Goal: Transaction & Acquisition: Book appointment/travel/reservation

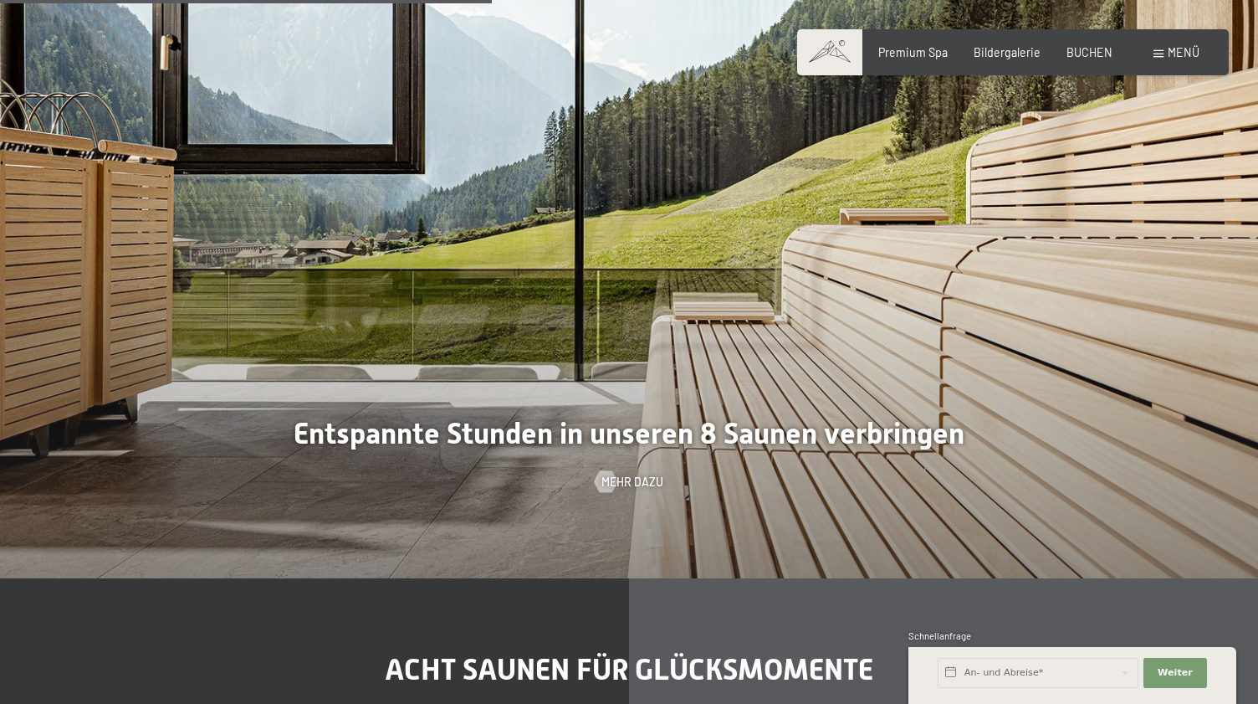
scroll to position [4450, 0]
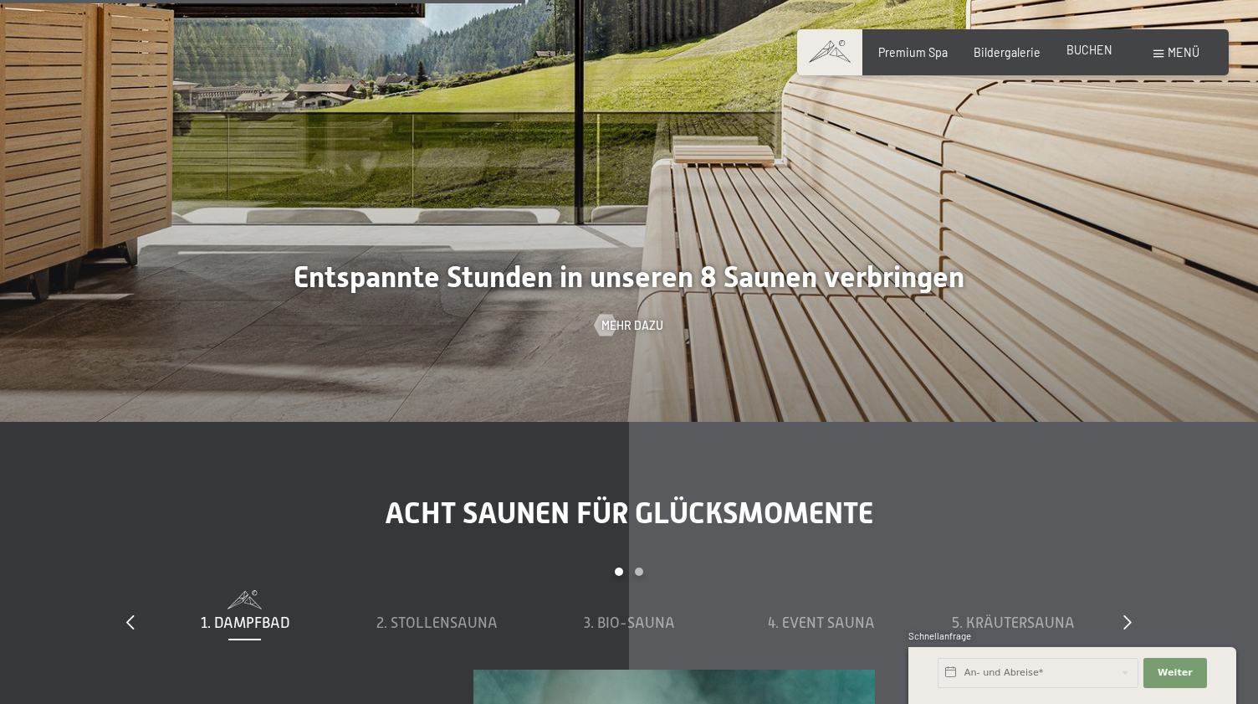
click at [1085, 47] on span "BUCHEN" at bounding box center [1090, 50] width 46 height 14
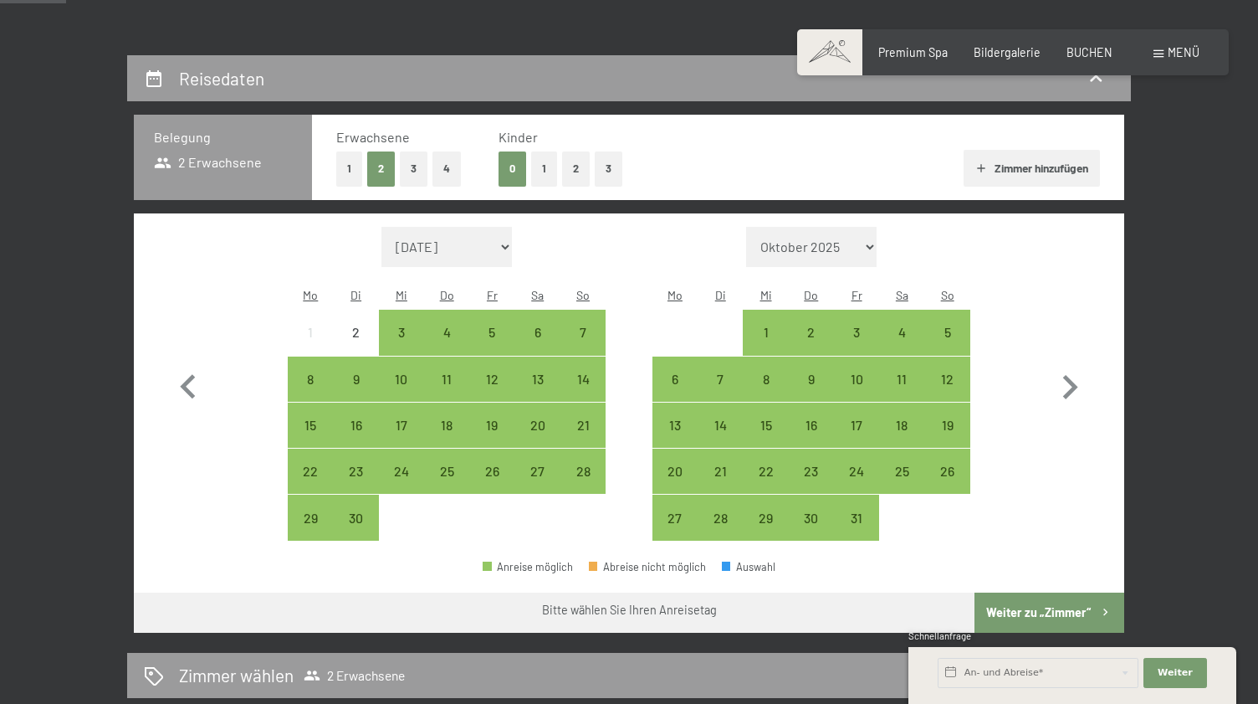
scroll to position [298, 0]
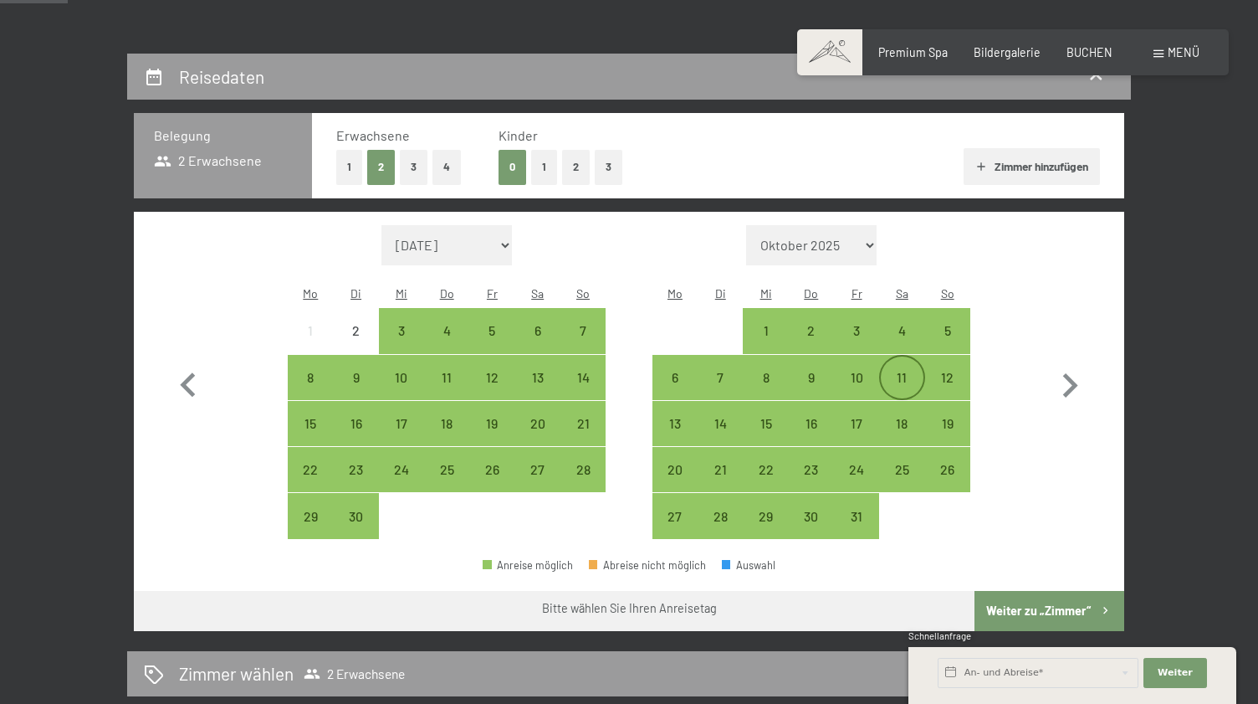
click at [886, 371] on div "11" at bounding box center [902, 392] width 42 height 42
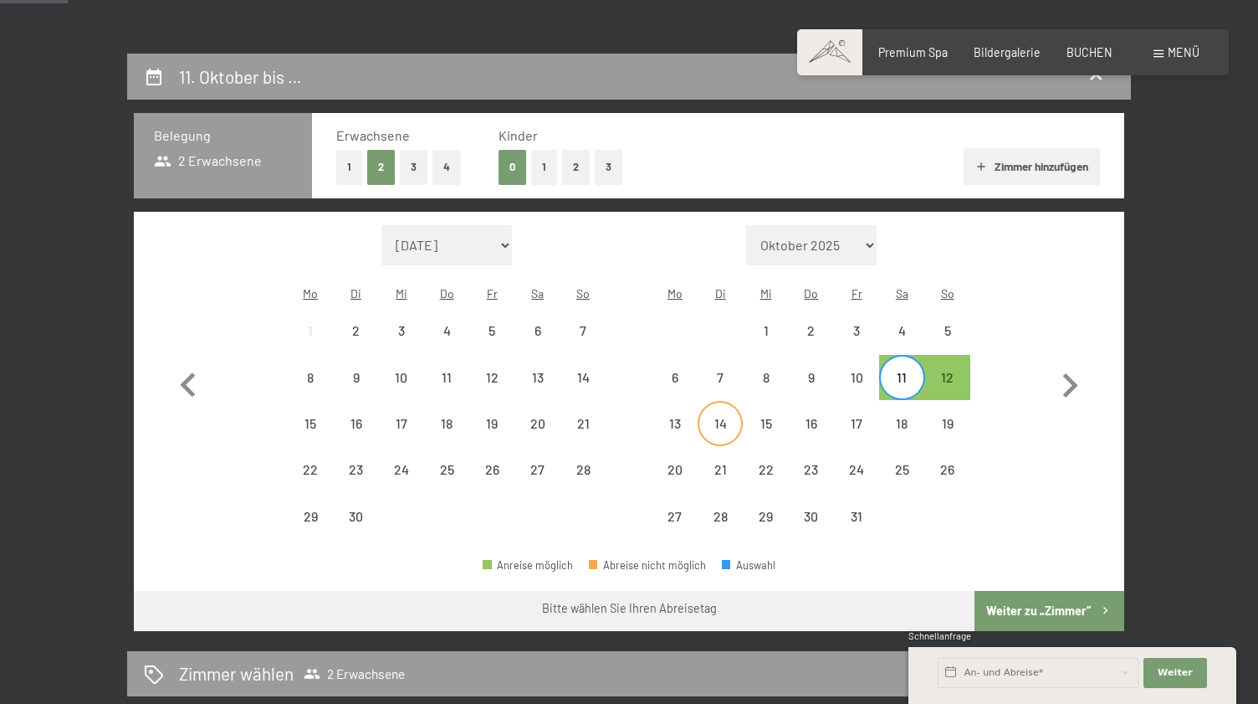
click at [715, 417] on div "14" at bounding box center [720, 438] width 42 height 42
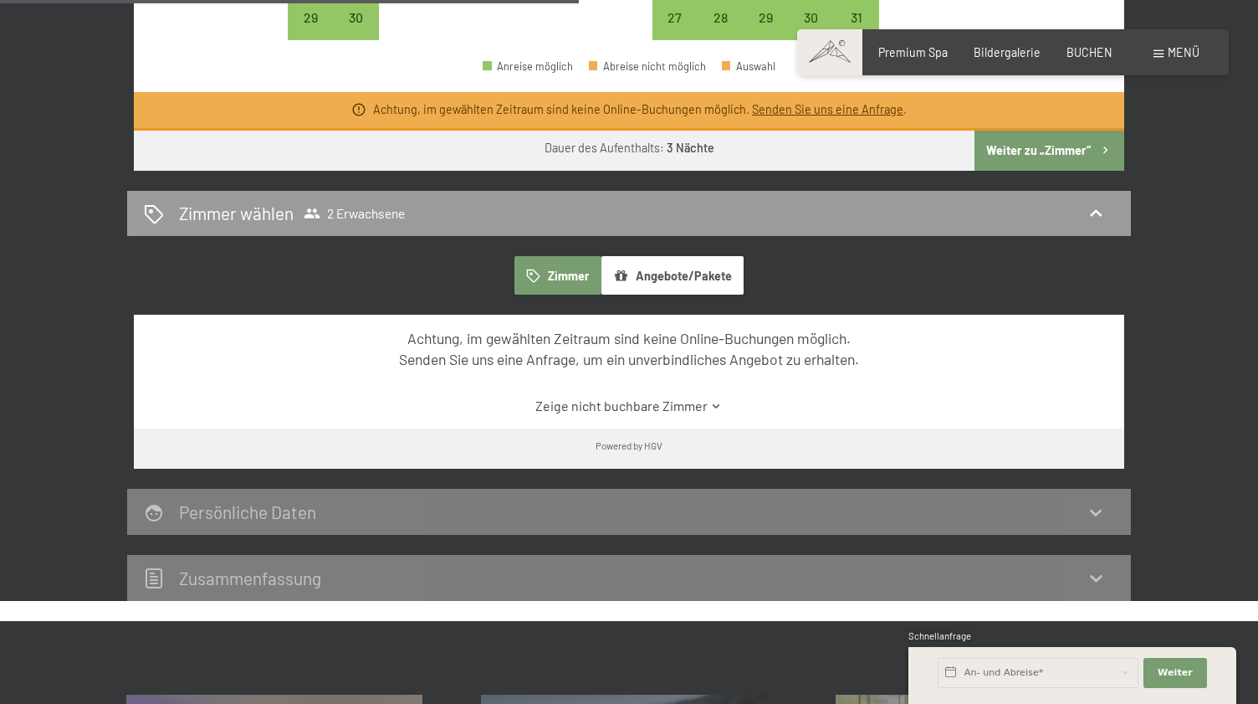
scroll to position [809, 0]
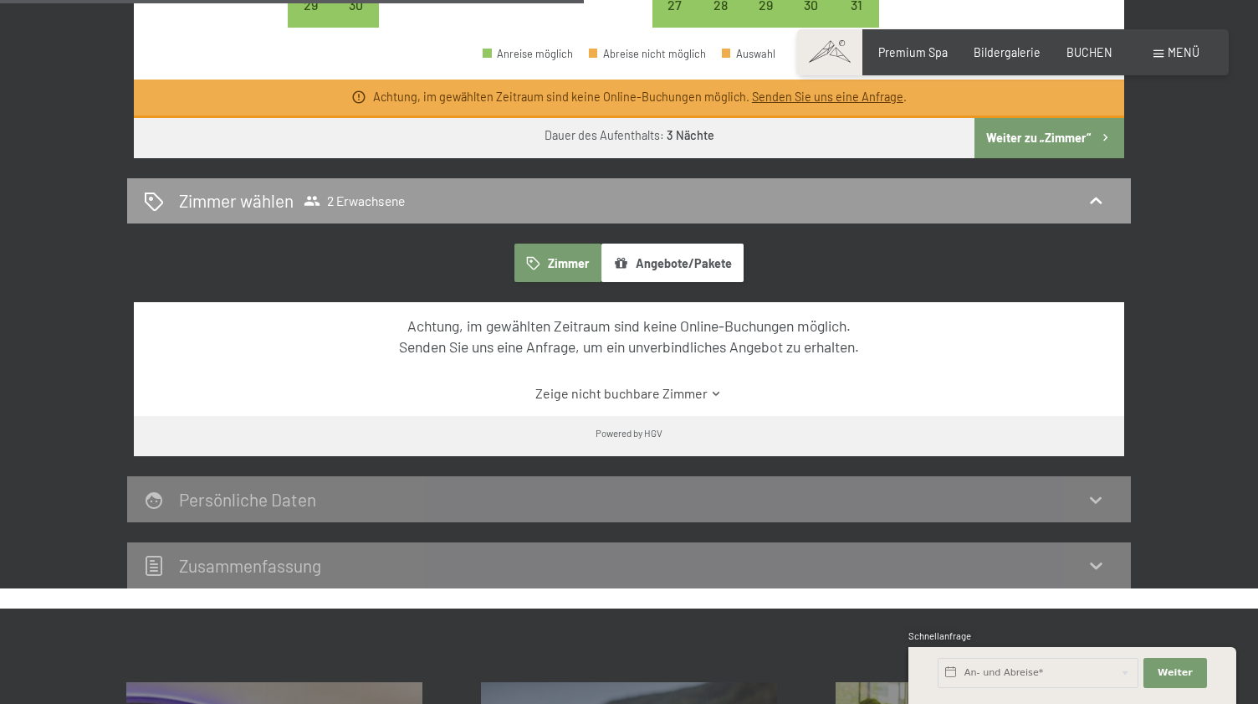
click at [699, 243] on button "Angebote/Pakete" at bounding box center [673, 262] width 142 height 38
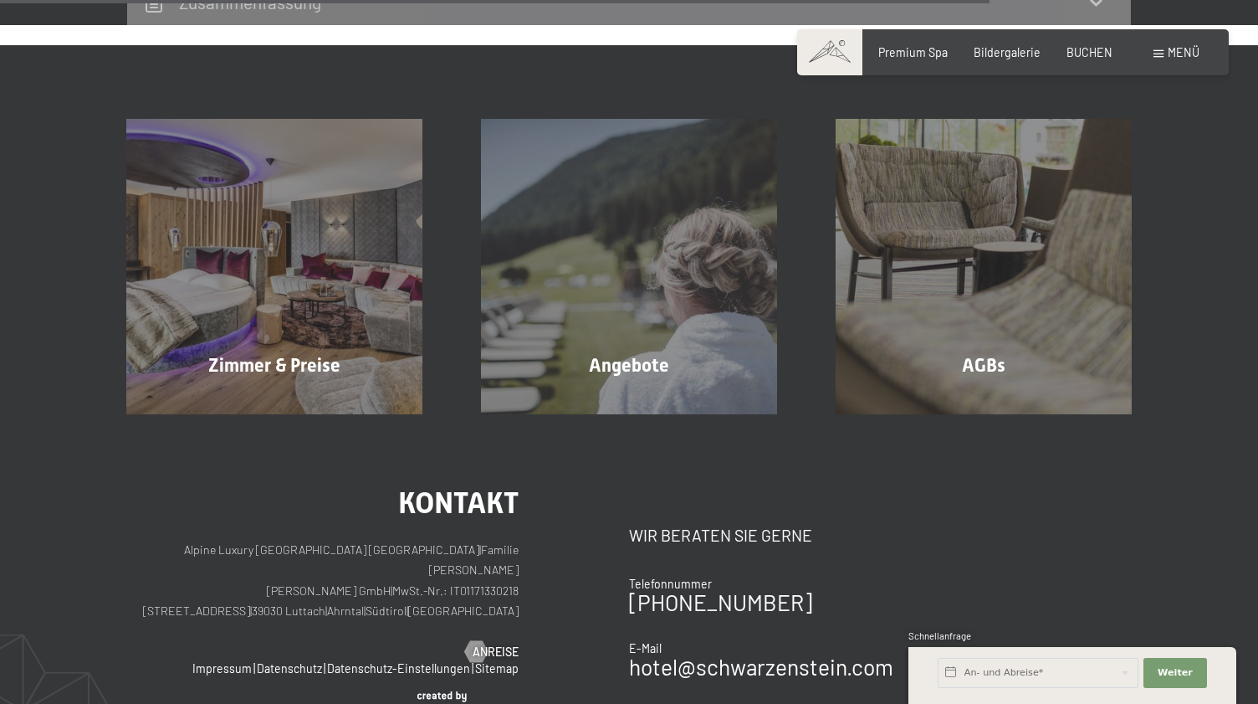
scroll to position [1389, 0]
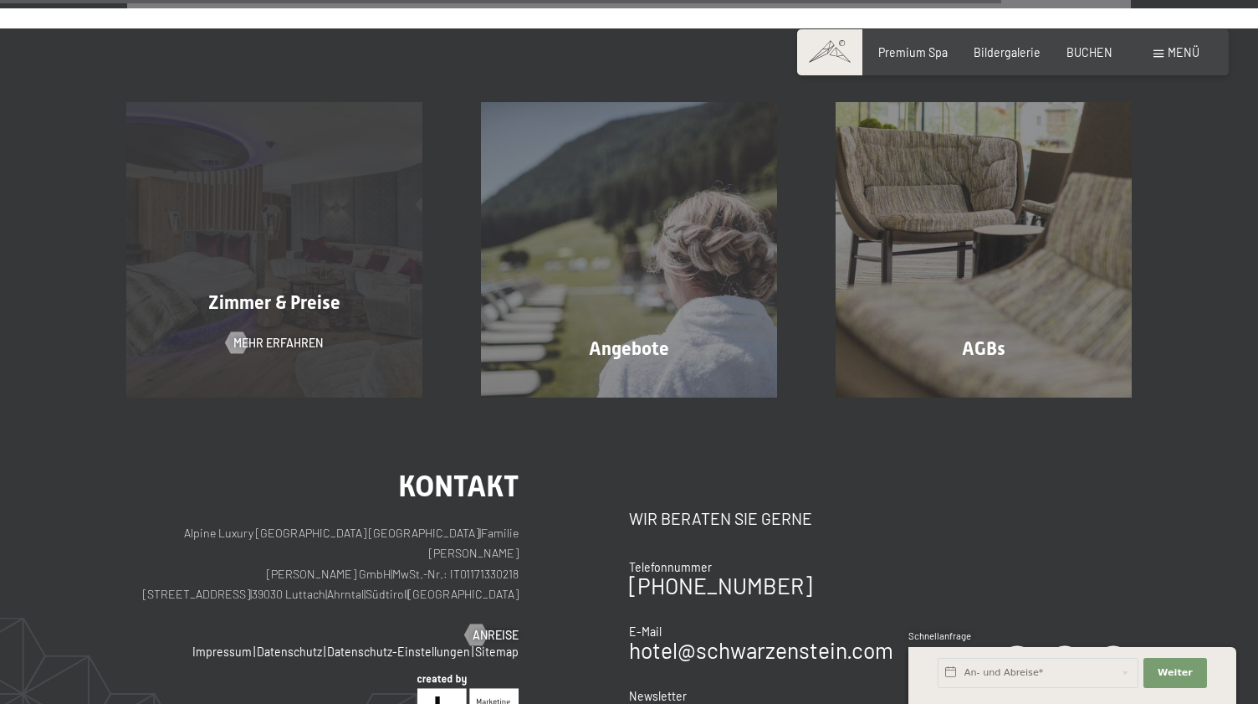
click at [334, 217] on div "Zimmer & Preise Mehr erfahren" at bounding box center [274, 249] width 355 height 295
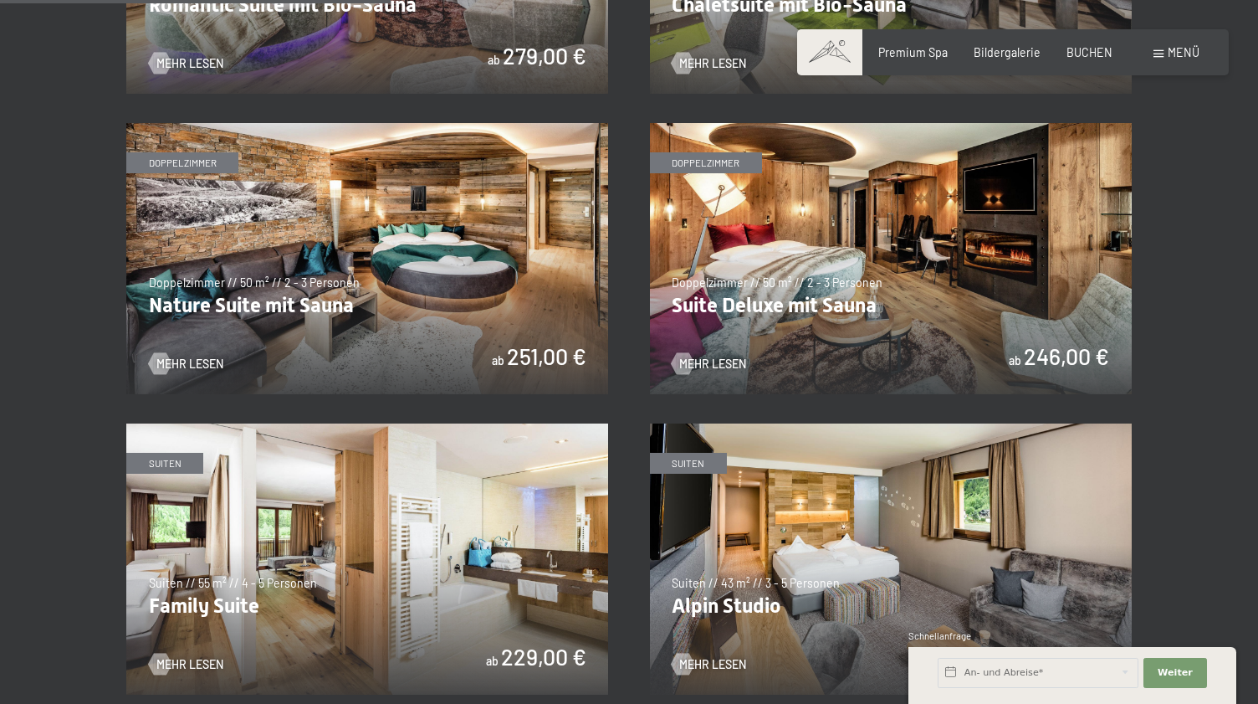
scroll to position [1446, 0]
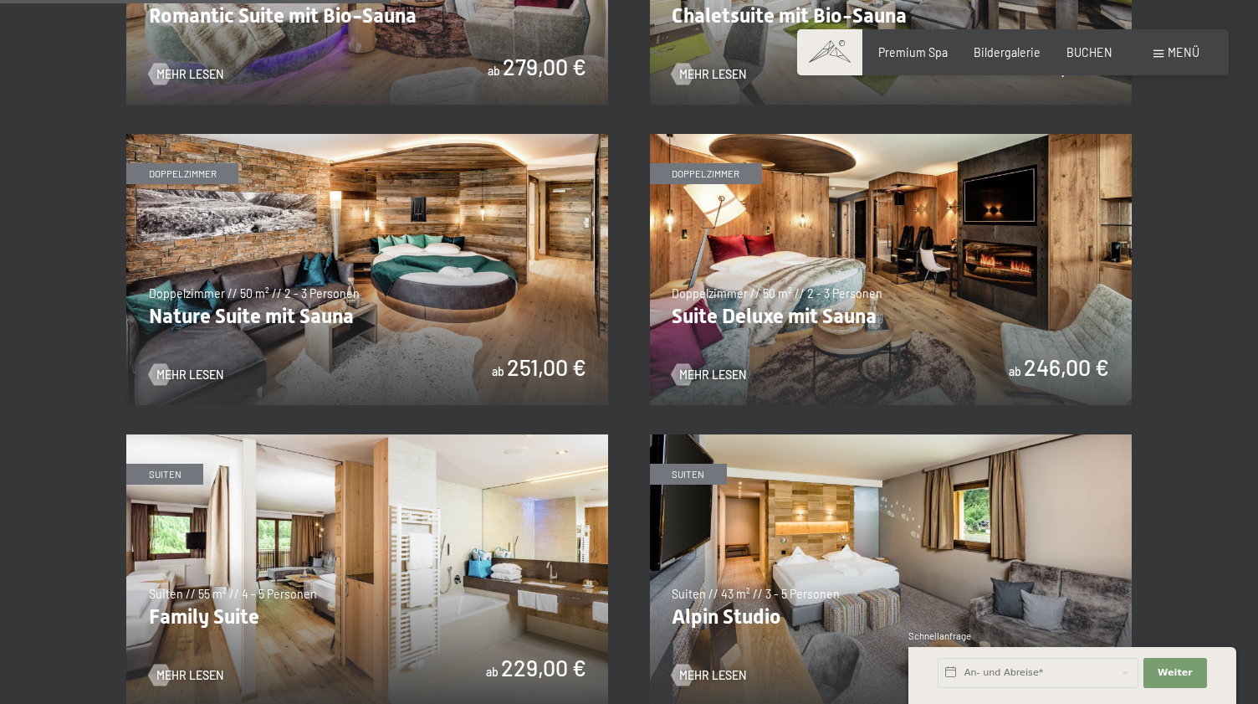
click at [445, 313] on img at bounding box center [367, 269] width 482 height 271
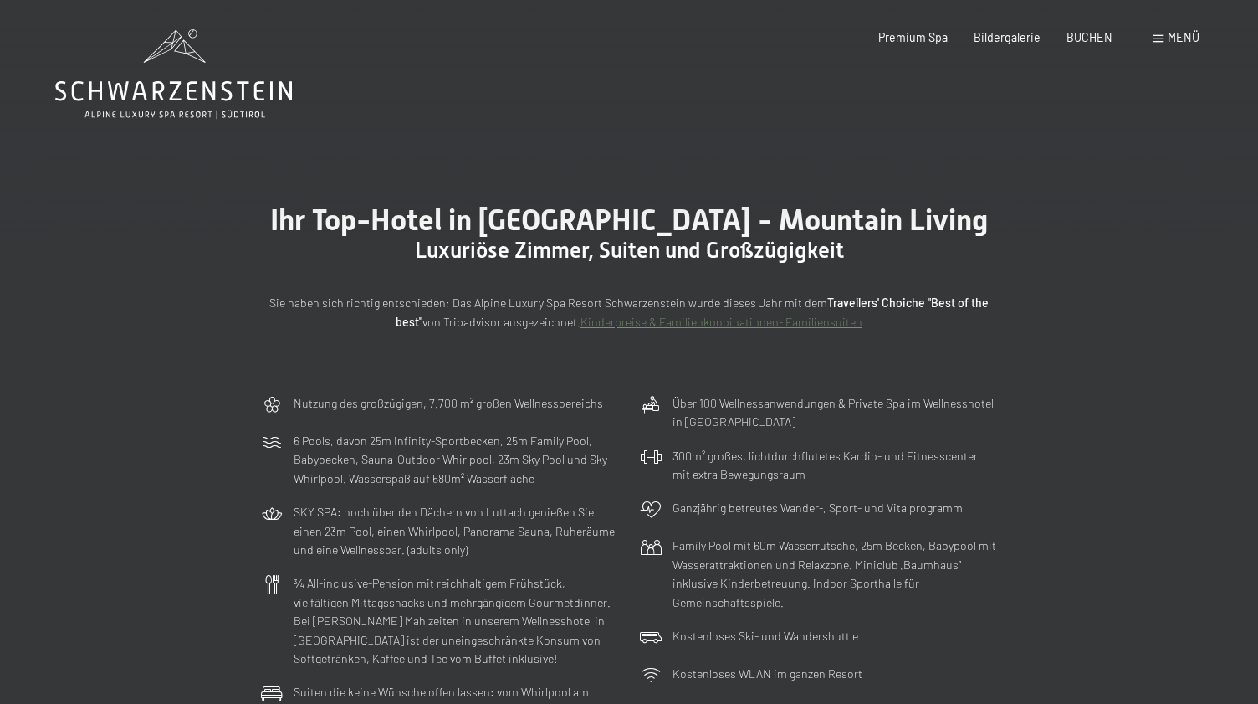
scroll to position [0, 0]
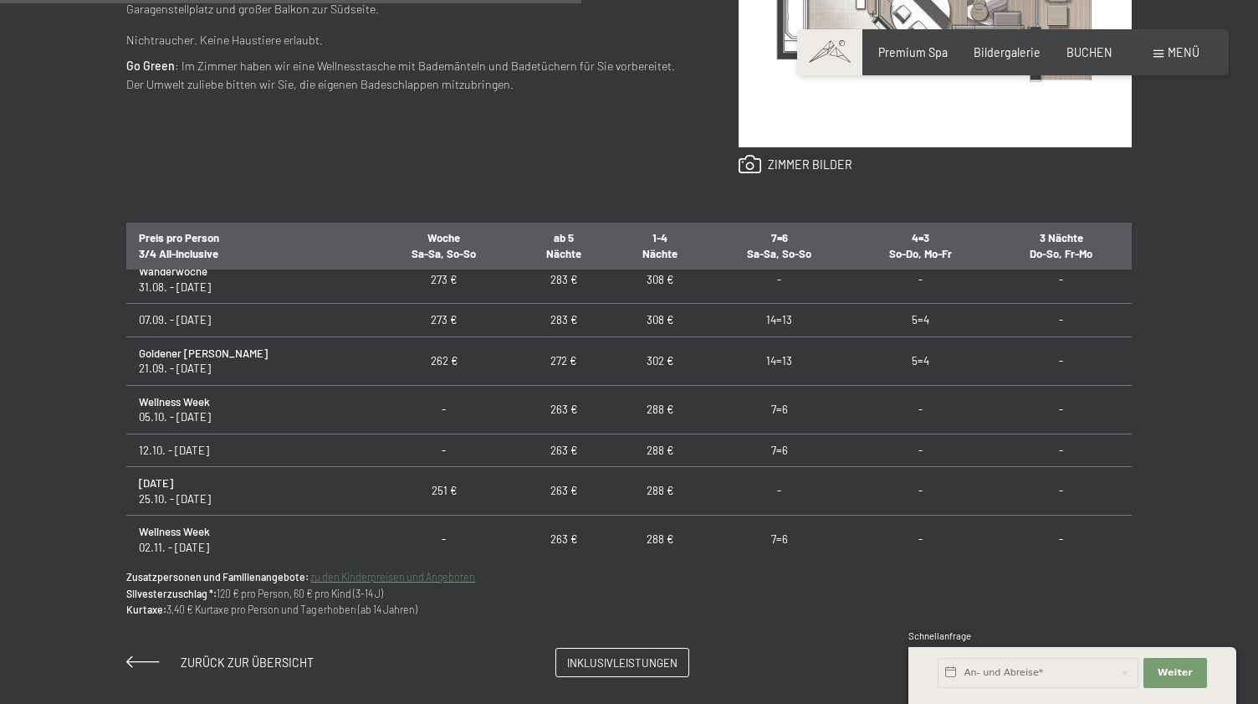
scroll to position [27, 0]
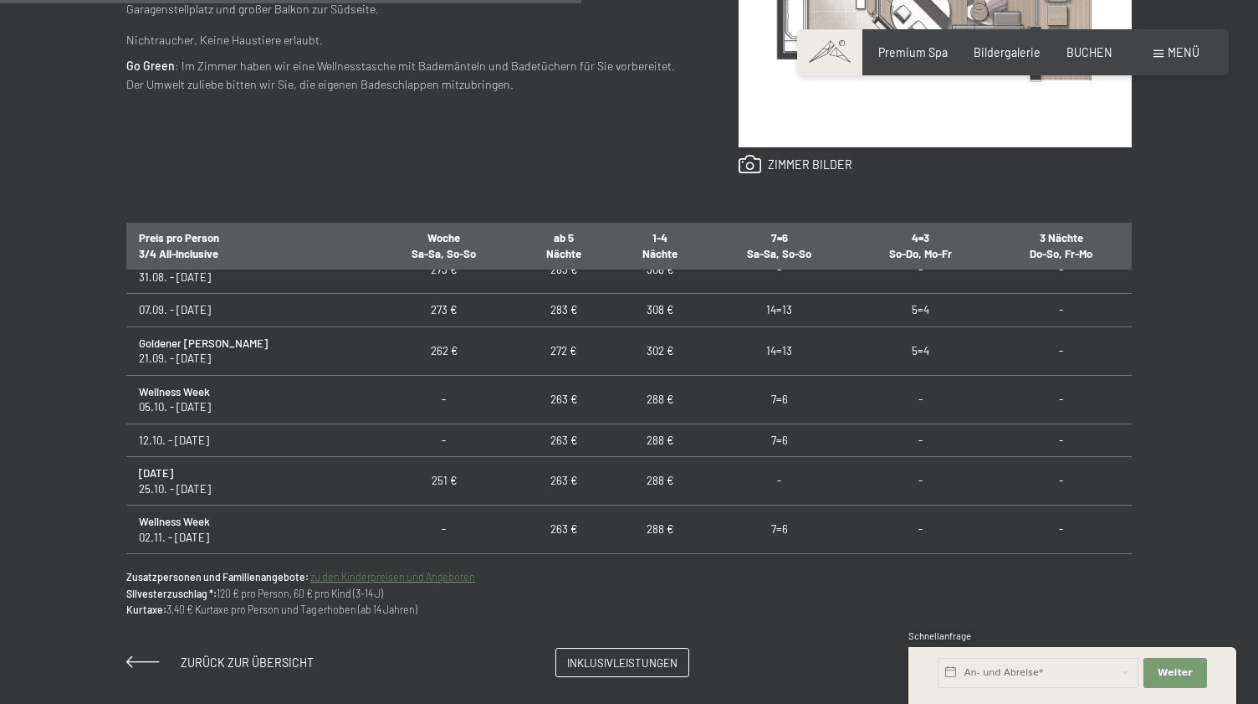
click at [612, 434] on td "288 €" at bounding box center [660, 439] width 96 height 33
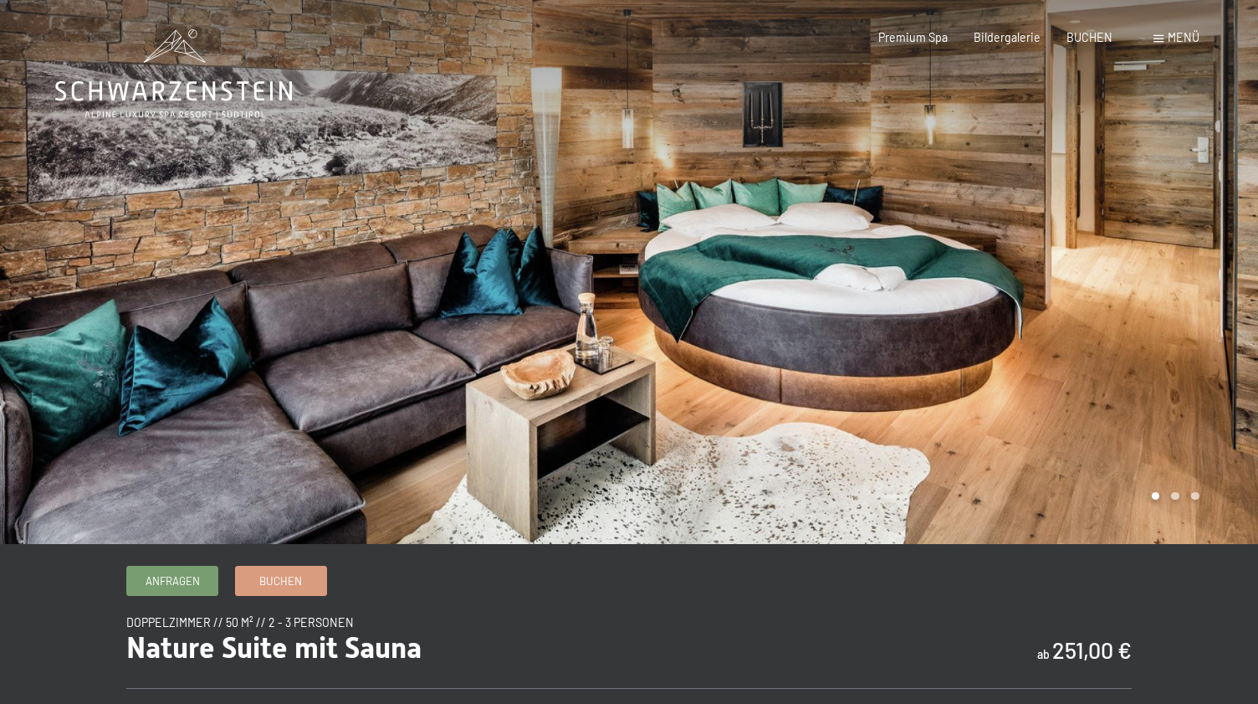
scroll to position [0, 0]
click at [1151, 274] on div at bounding box center [943, 272] width 629 height 544
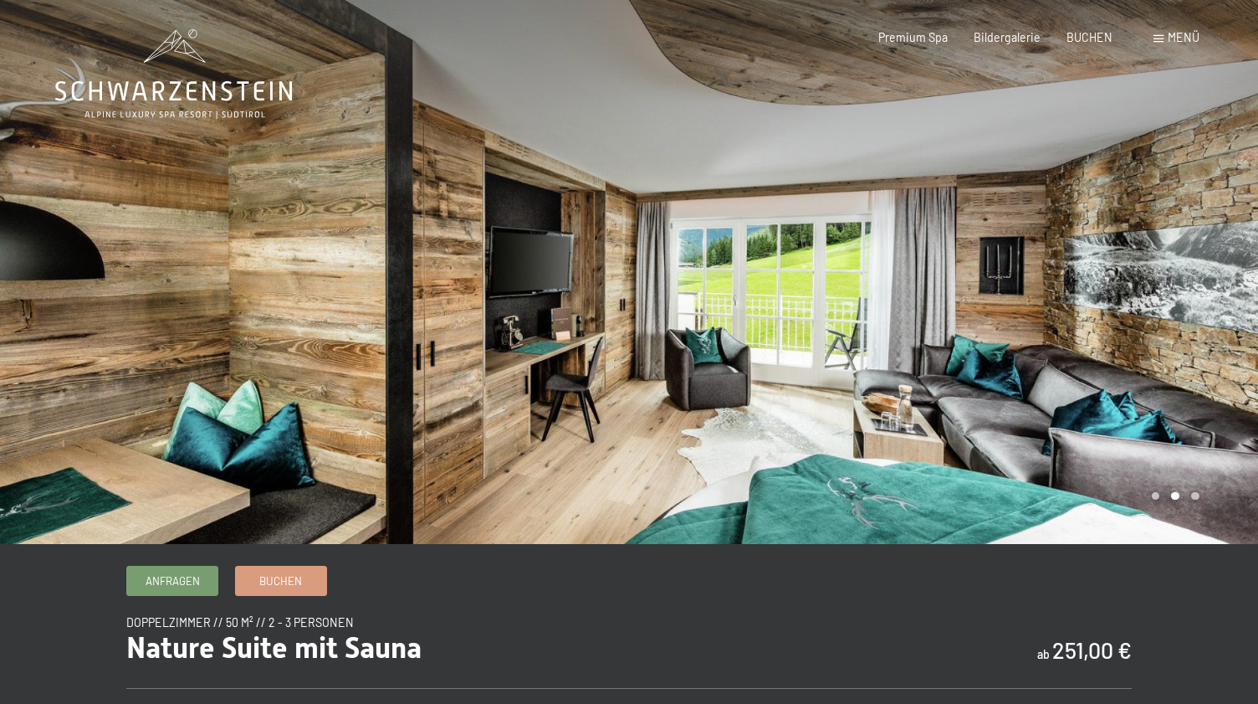
click at [1151, 274] on div at bounding box center [943, 272] width 629 height 544
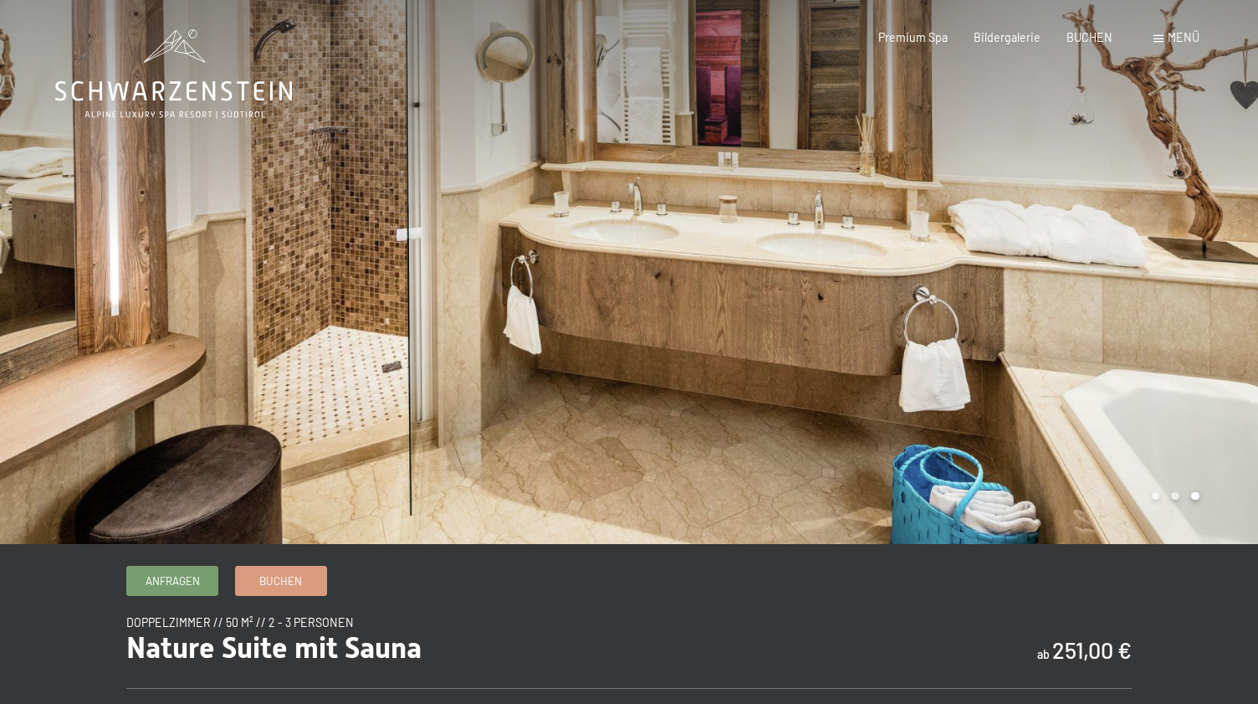
click at [1151, 274] on div at bounding box center [943, 272] width 629 height 544
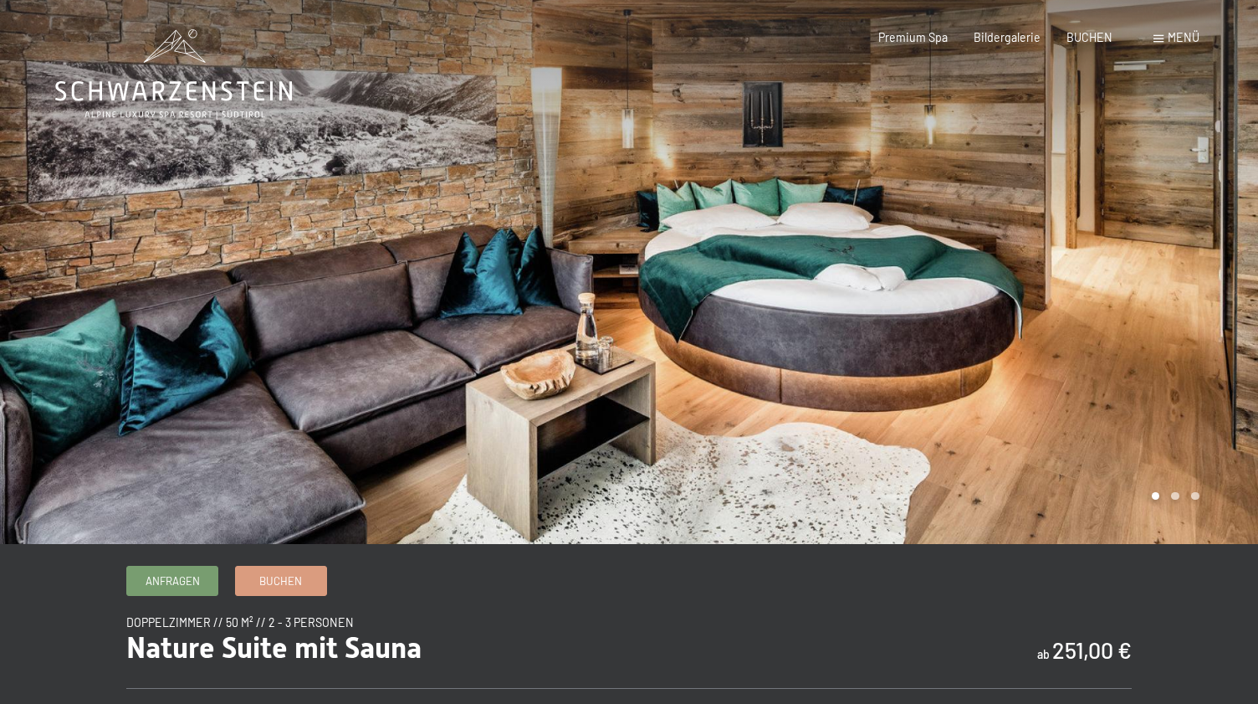
click at [1151, 274] on div at bounding box center [943, 272] width 629 height 544
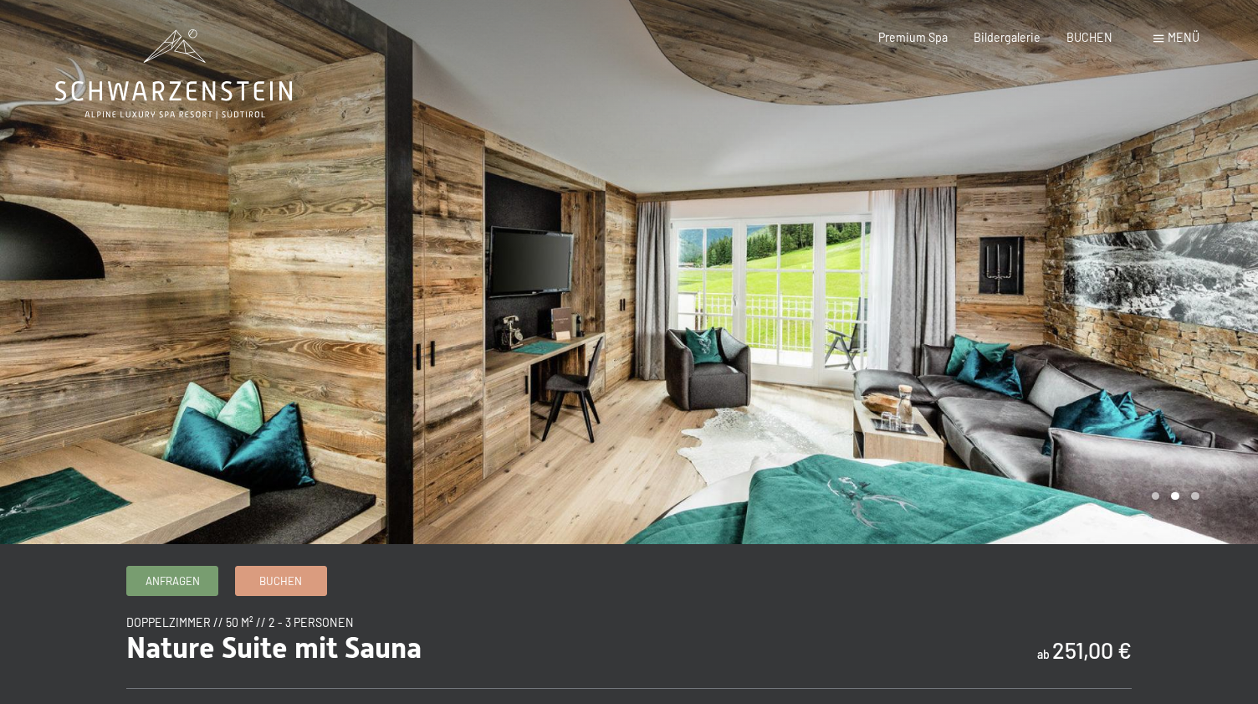
click at [1151, 274] on div at bounding box center [943, 272] width 629 height 544
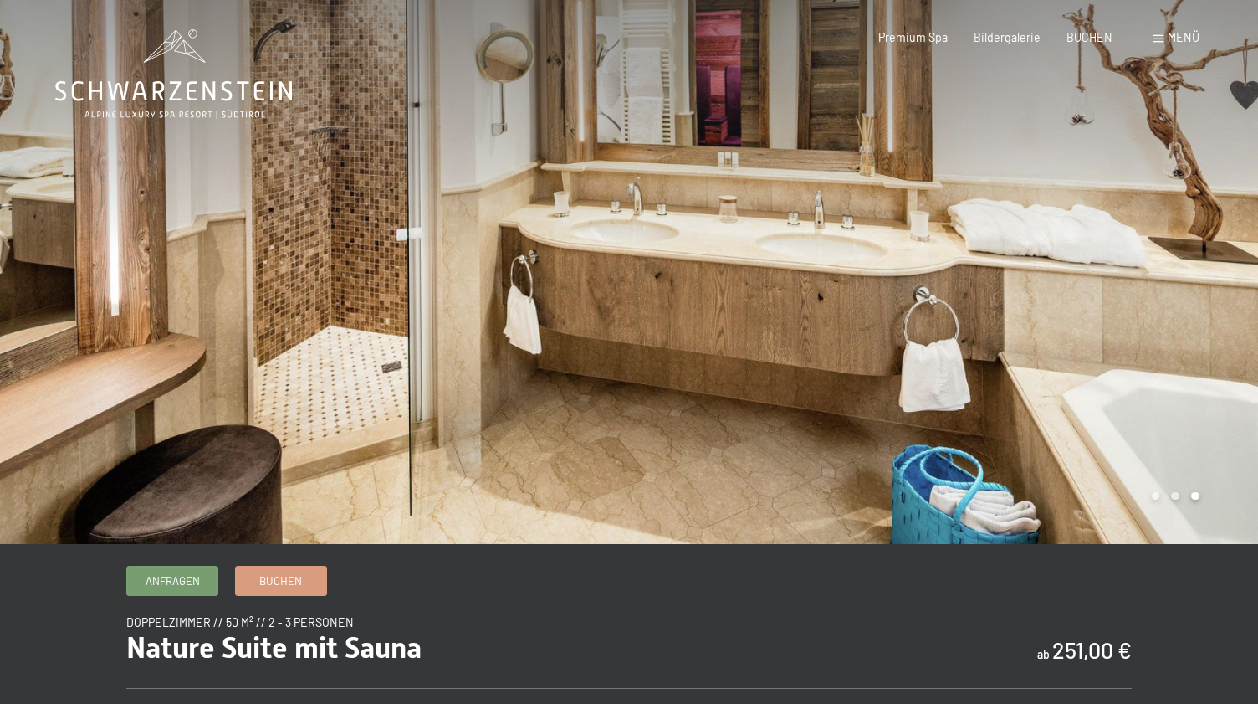
click at [1151, 274] on div at bounding box center [943, 272] width 629 height 544
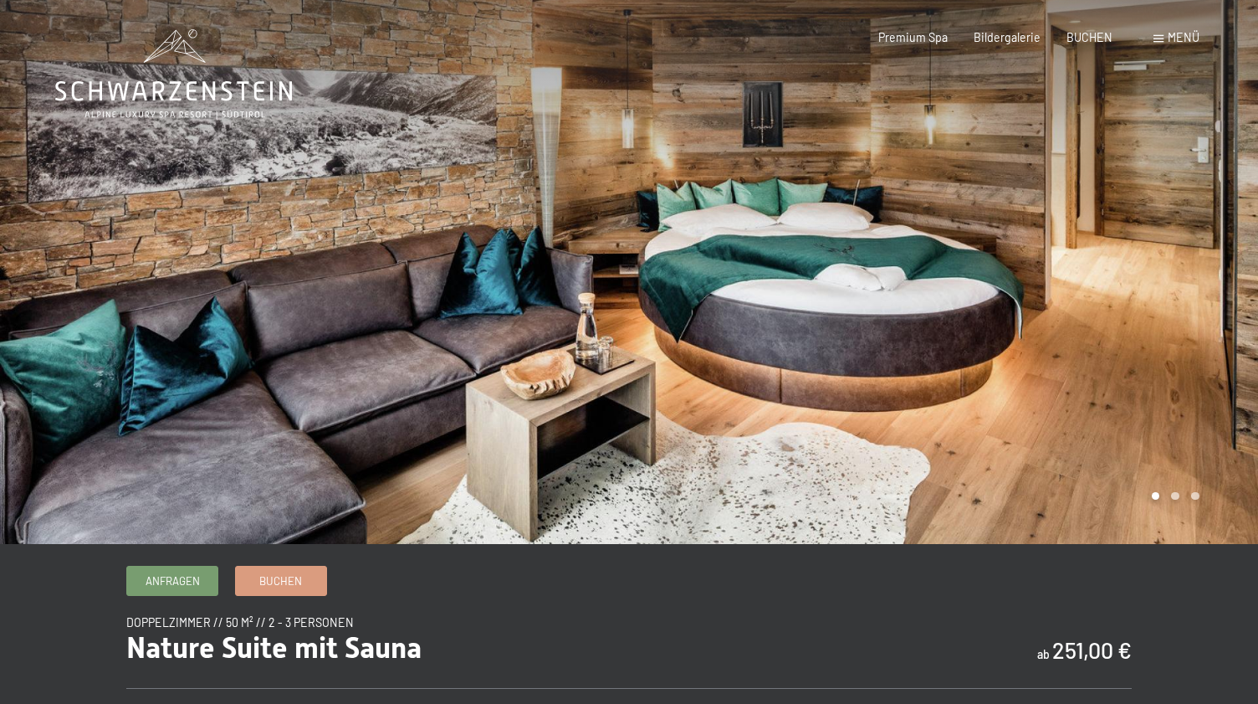
click at [1151, 274] on div at bounding box center [943, 272] width 629 height 544
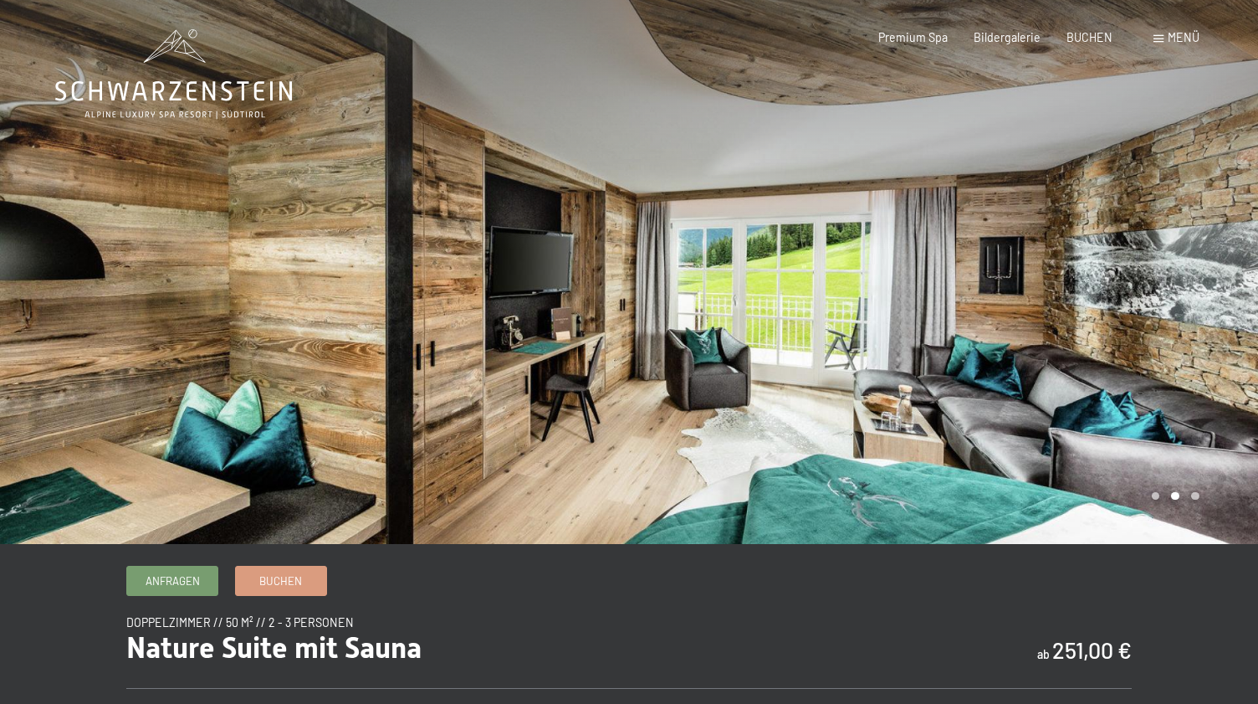
click at [1079, 276] on div at bounding box center [943, 272] width 629 height 544
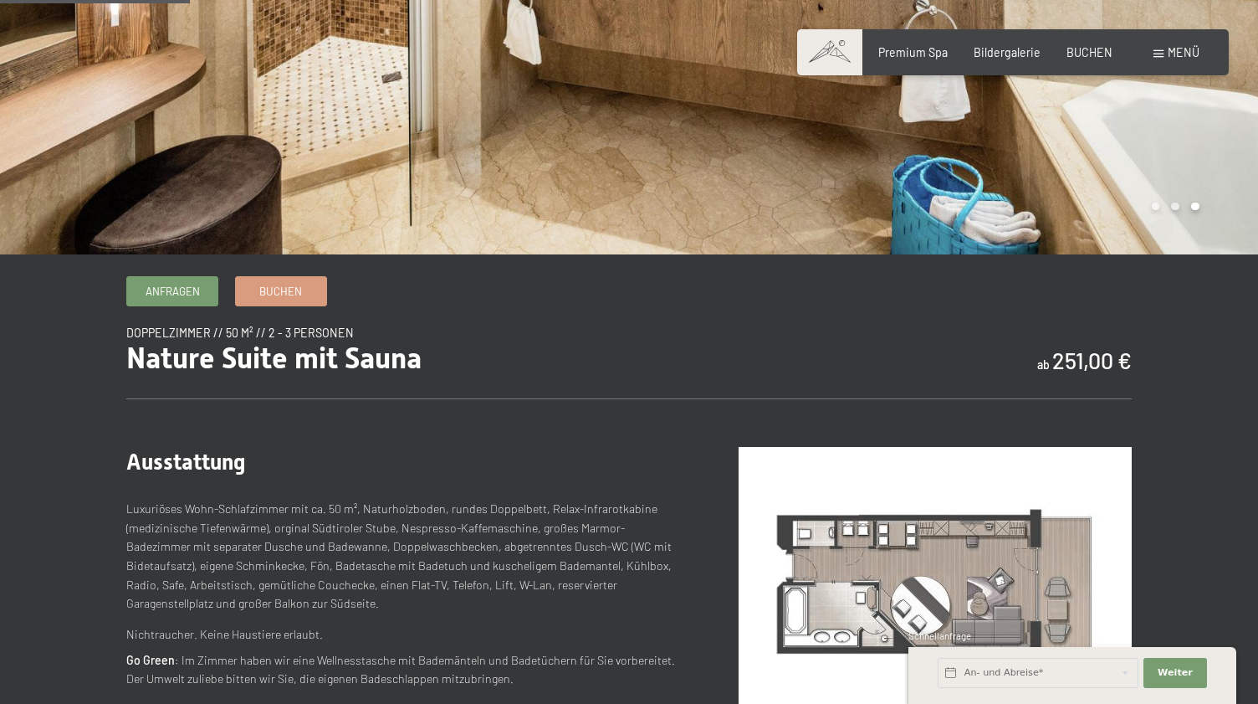
scroll to position [334, 0]
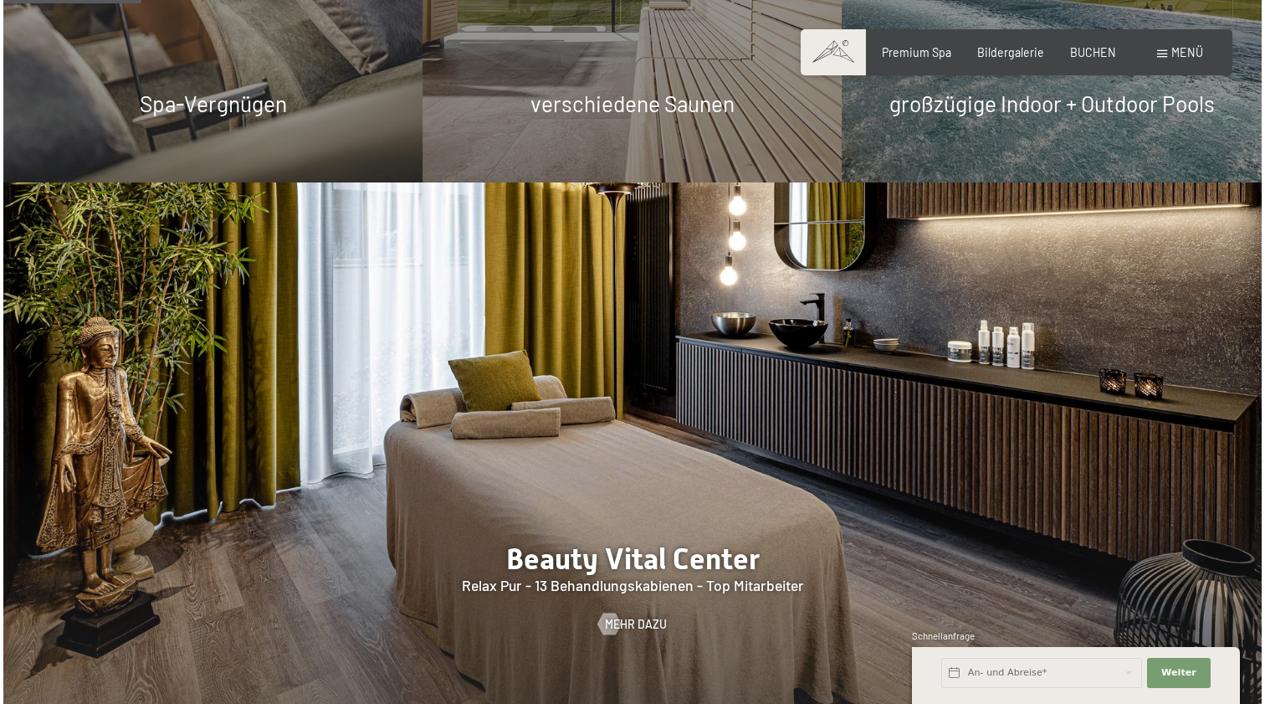
scroll to position [1738, 0]
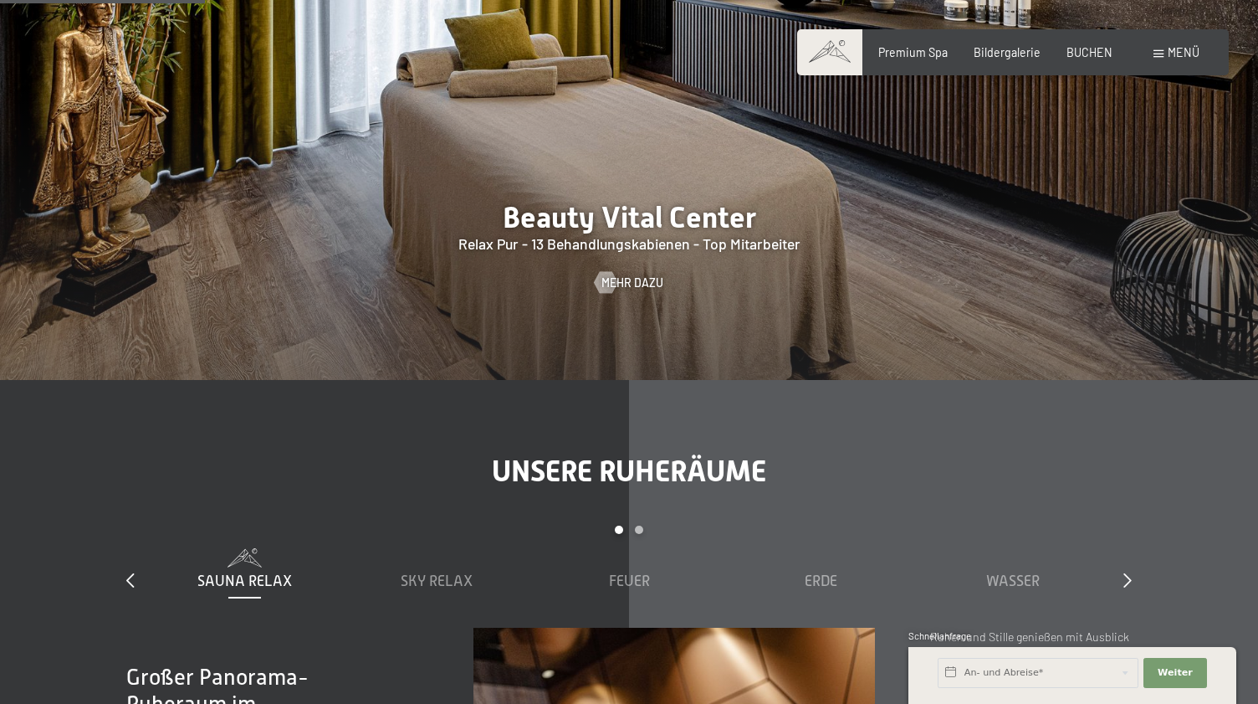
click at [1186, 55] on span "Menü" at bounding box center [1184, 52] width 32 height 14
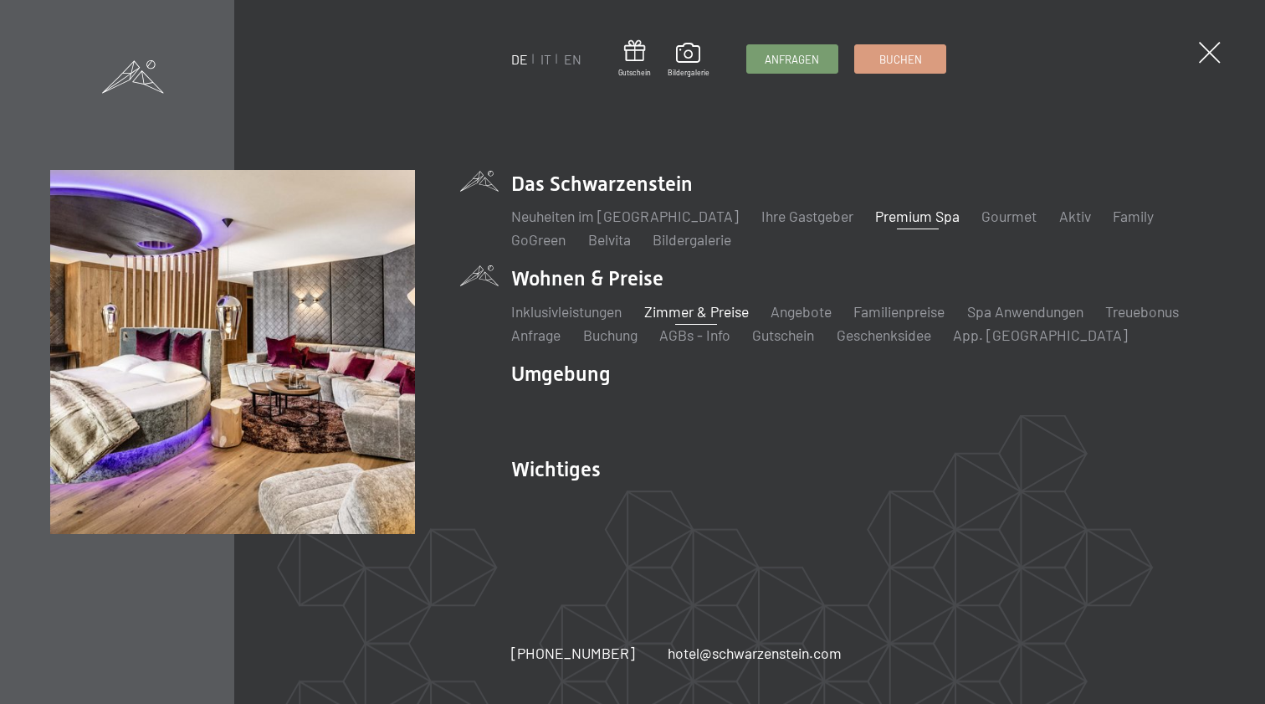
click at [711, 315] on link "Zimmer & Preise" at bounding box center [696, 311] width 105 height 18
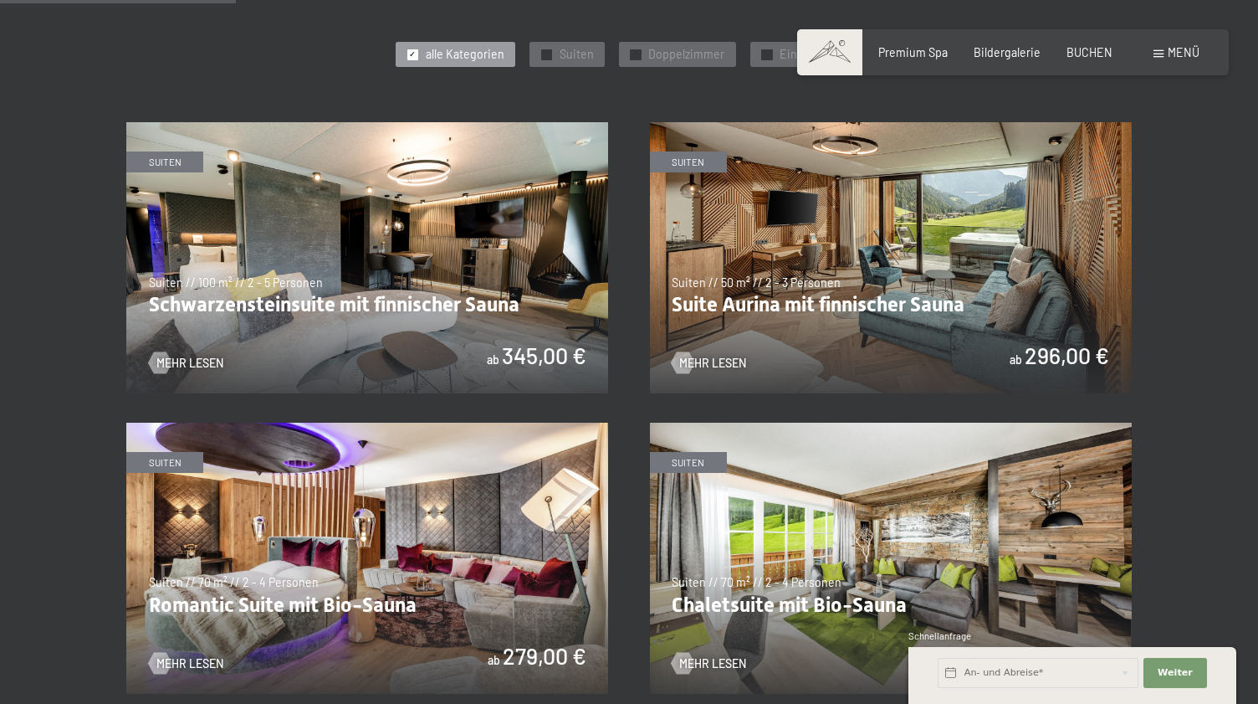
scroll to position [843, 0]
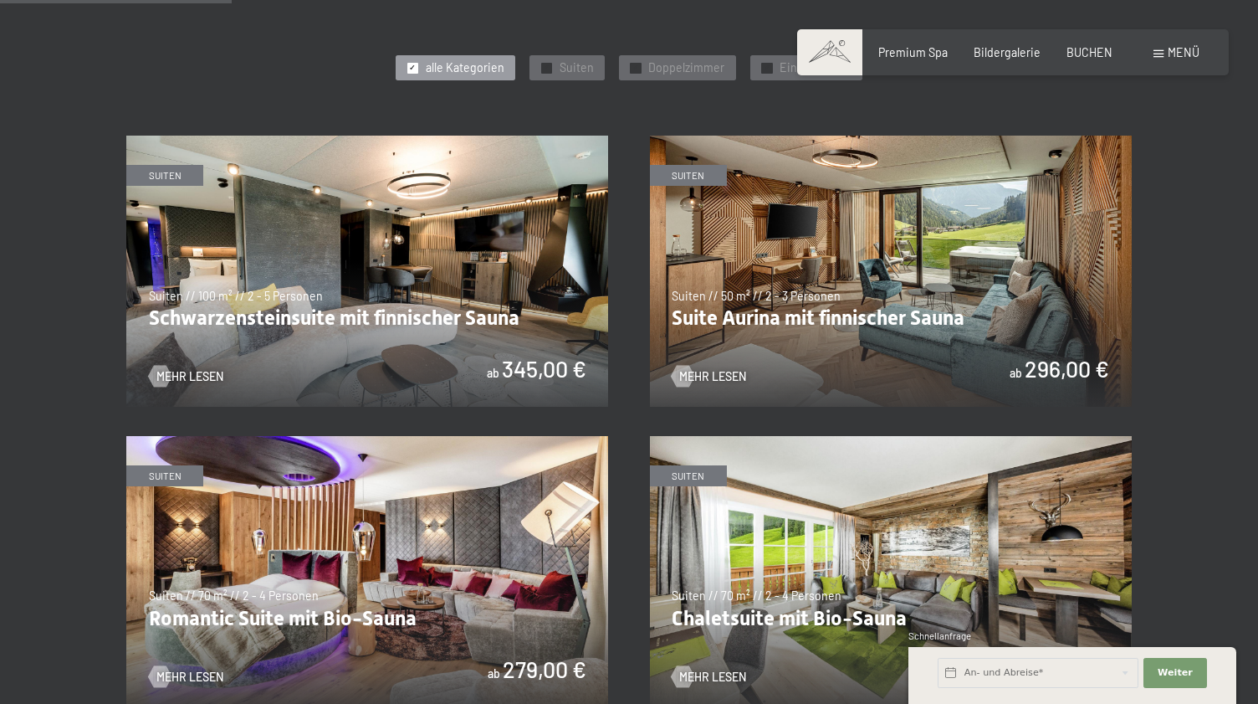
click at [804, 260] on img at bounding box center [891, 271] width 482 height 271
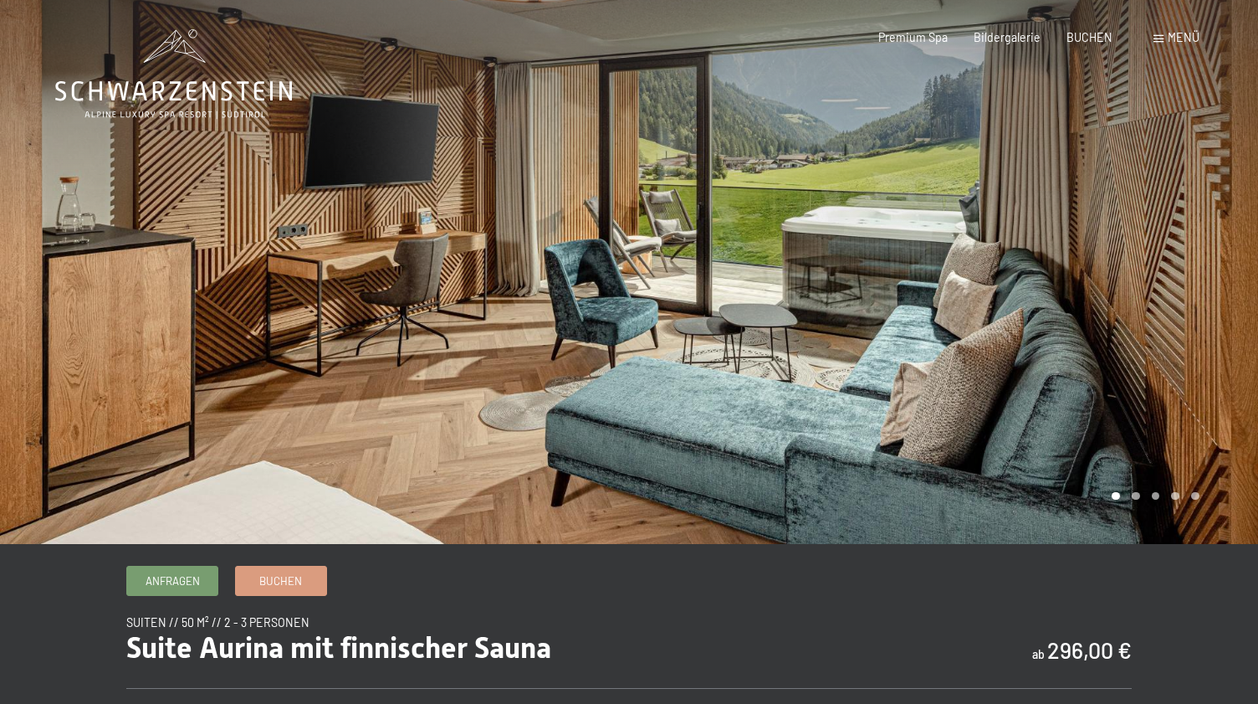
click at [1071, 237] on div at bounding box center [943, 272] width 629 height 544
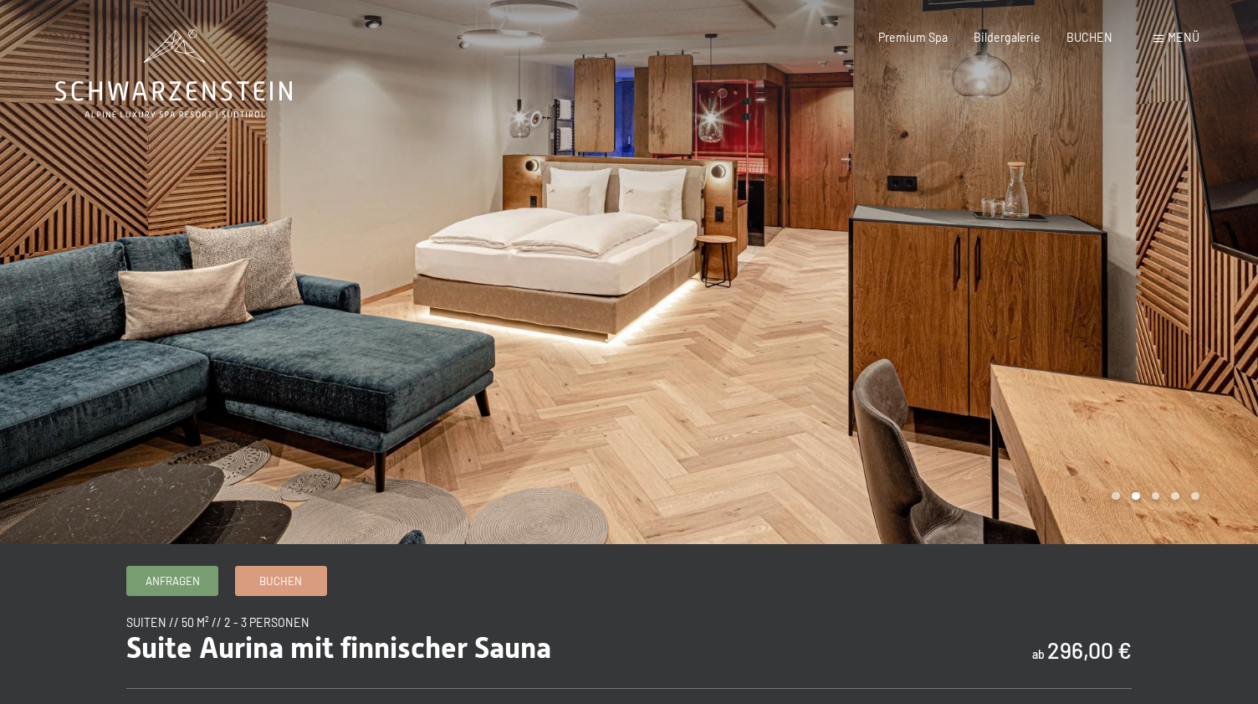
click at [1071, 237] on div at bounding box center [943, 272] width 629 height 544
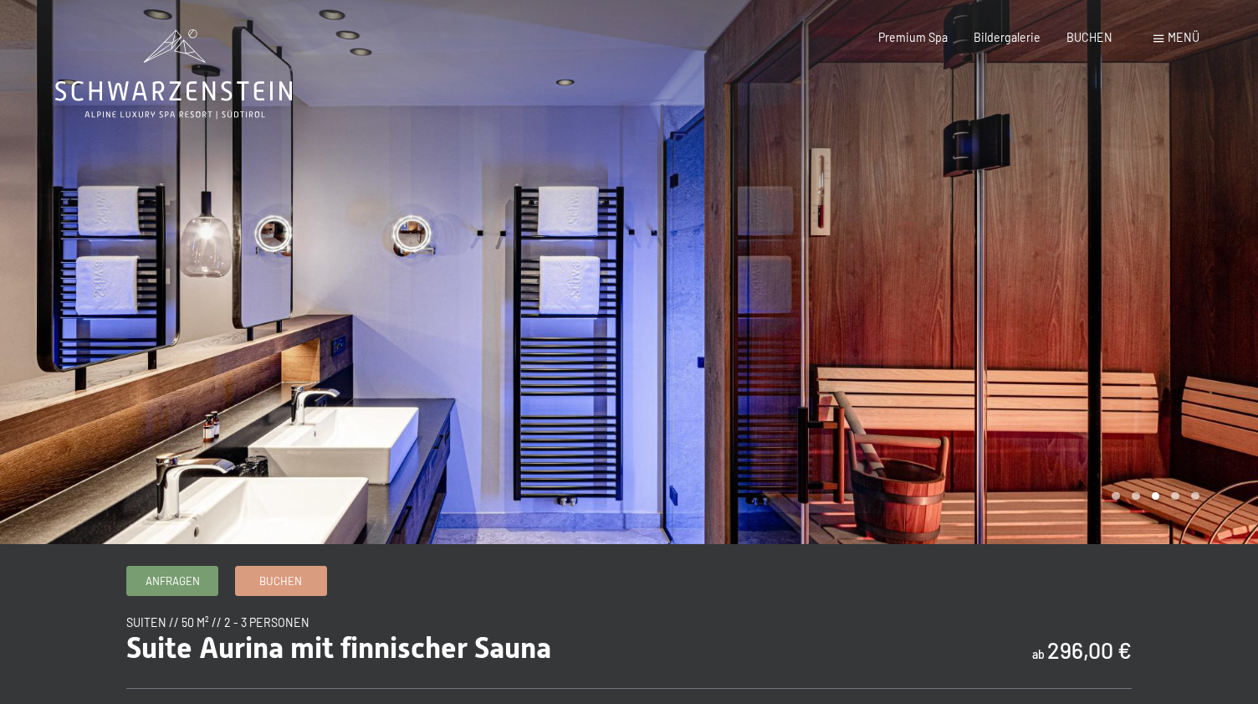
click at [968, 284] on div at bounding box center [943, 272] width 629 height 544
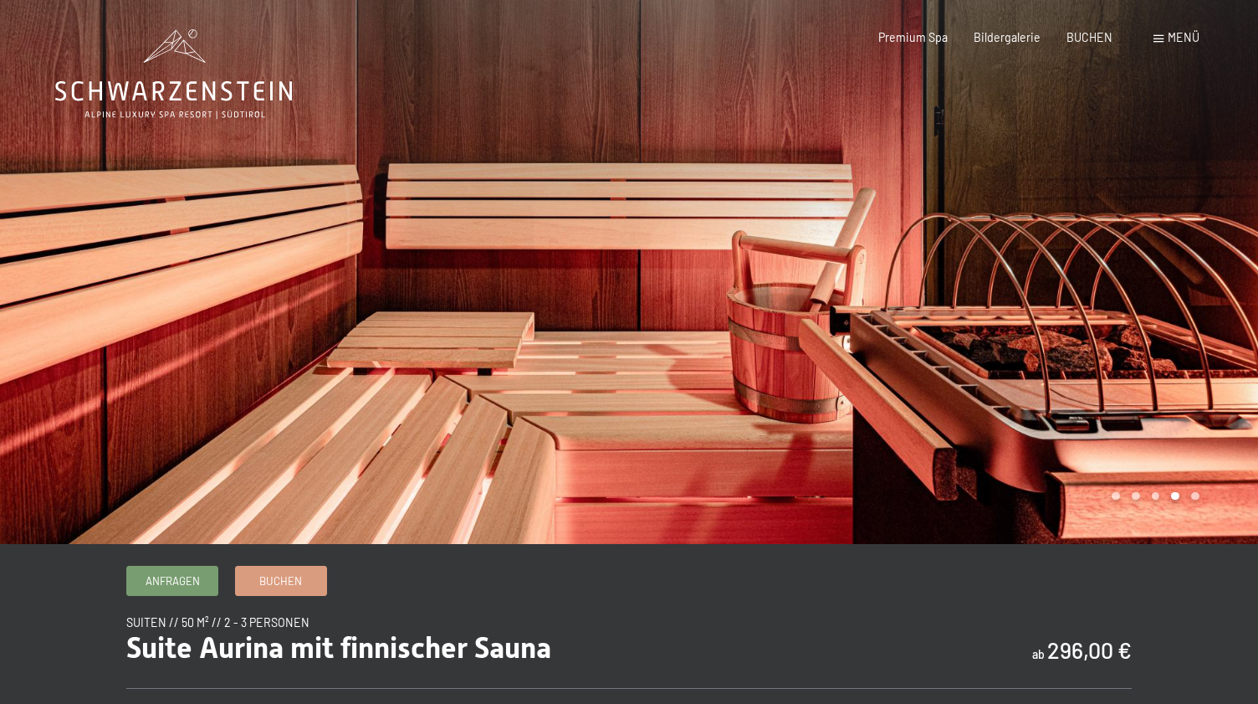
click at [968, 284] on div at bounding box center [943, 272] width 629 height 544
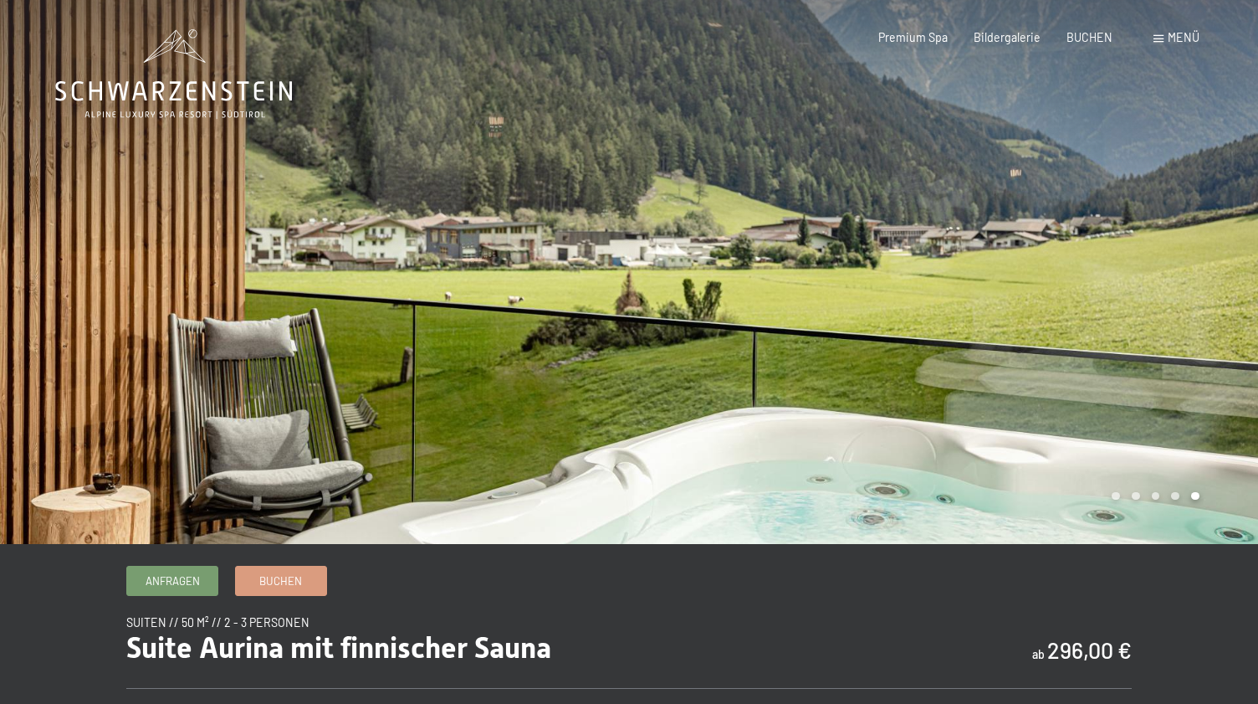
click at [930, 280] on div at bounding box center [943, 272] width 629 height 544
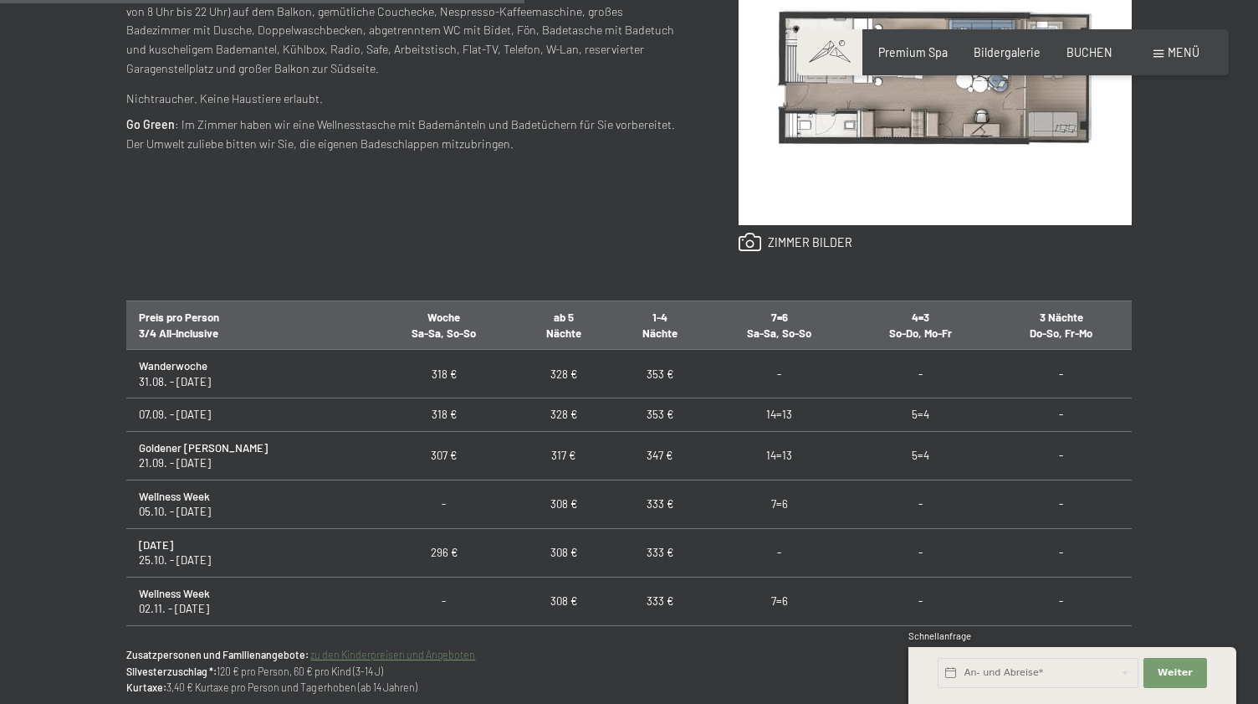
scroll to position [8, 0]
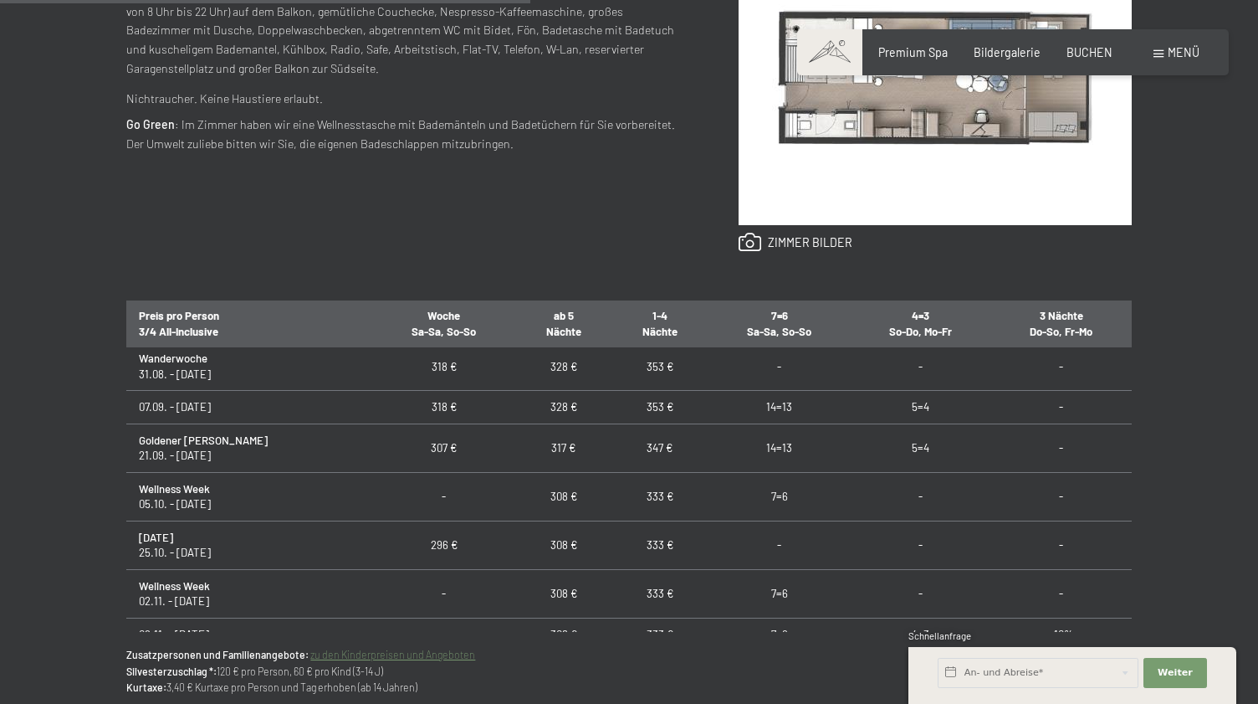
drag, startPoint x: 140, startPoint y: 315, endPoint x: 223, endPoint y: 326, distance: 84.4
click at [223, 326] on th "Preis pro Person 3/4 All-Inclusive" at bounding box center [249, 323] width 246 height 49
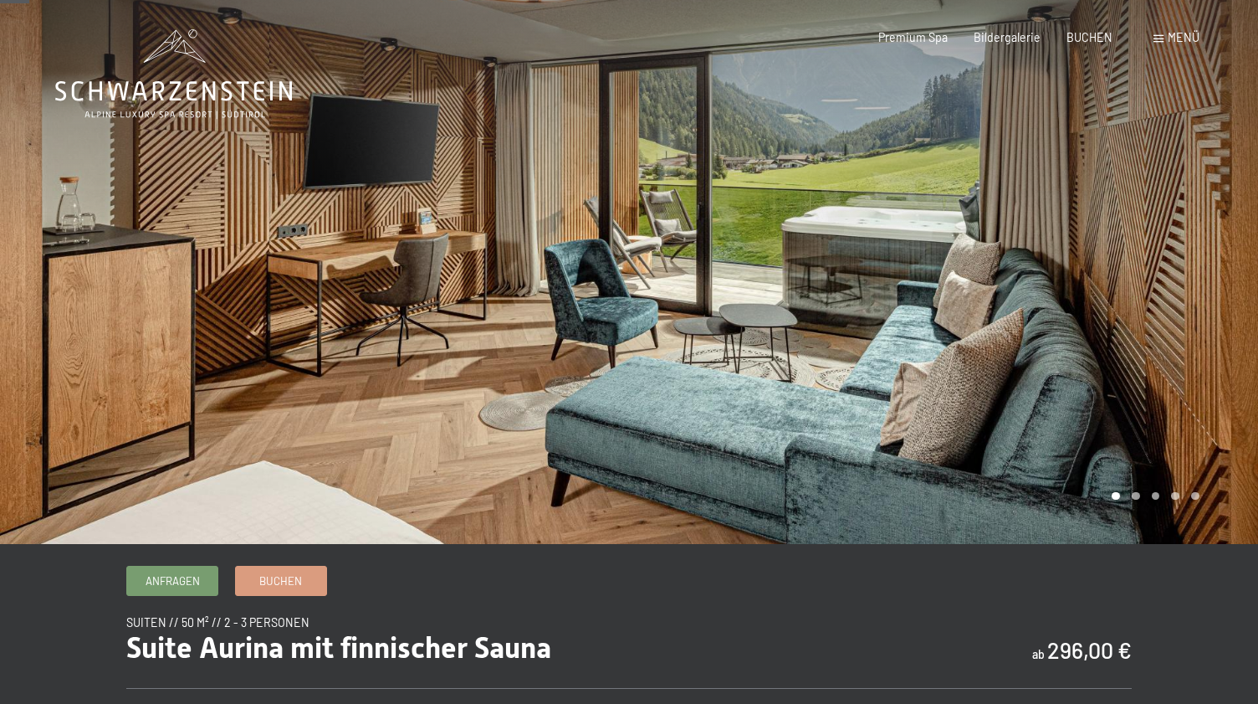
scroll to position [0, 0]
click at [930, 297] on div at bounding box center [943, 272] width 629 height 544
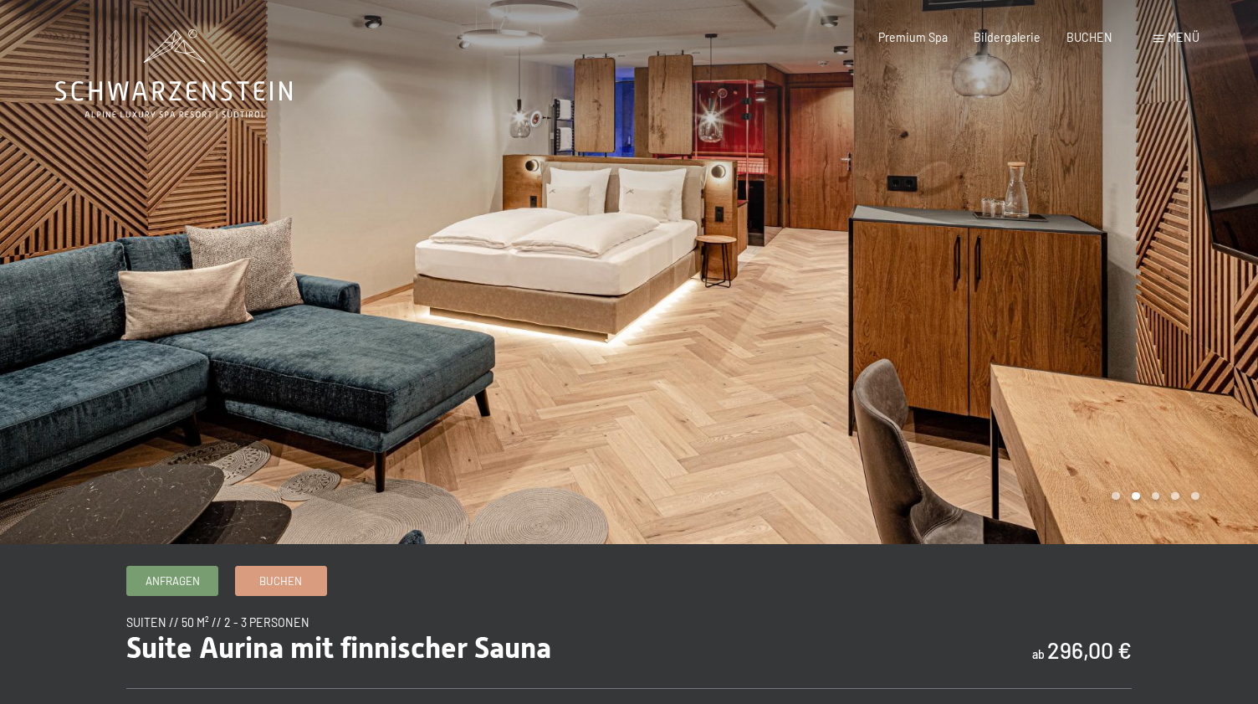
click at [930, 297] on div at bounding box center [943, 272] width 629 height 544
